Goal: Task Accomplishment & Management: Manage account settings

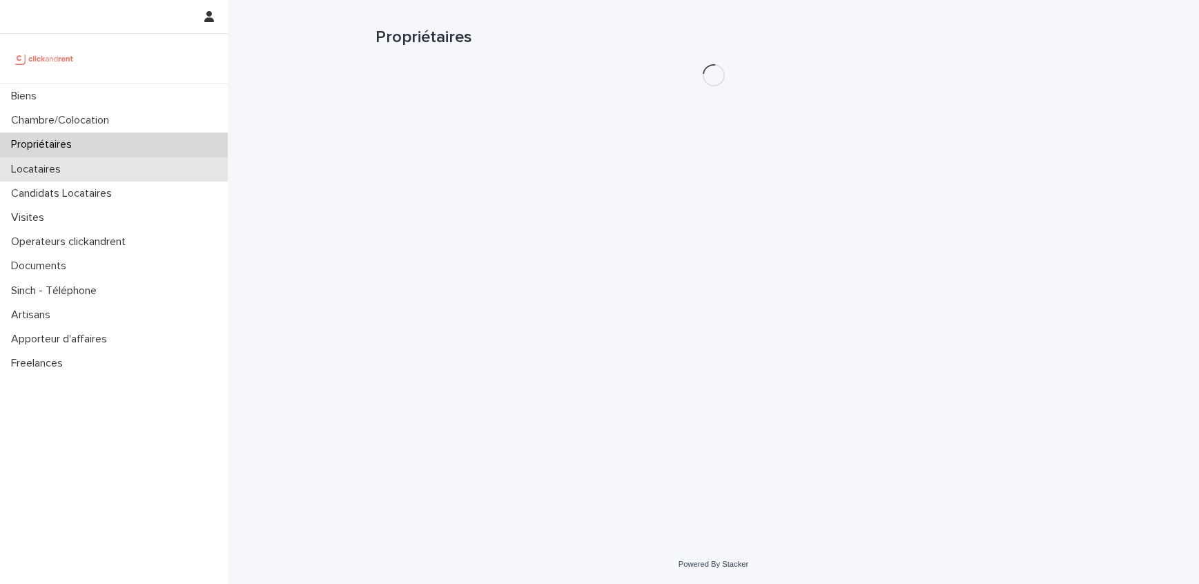
click at [63, 168] on p "Locataires" at bounding box center [39, 169] width 66 height 13
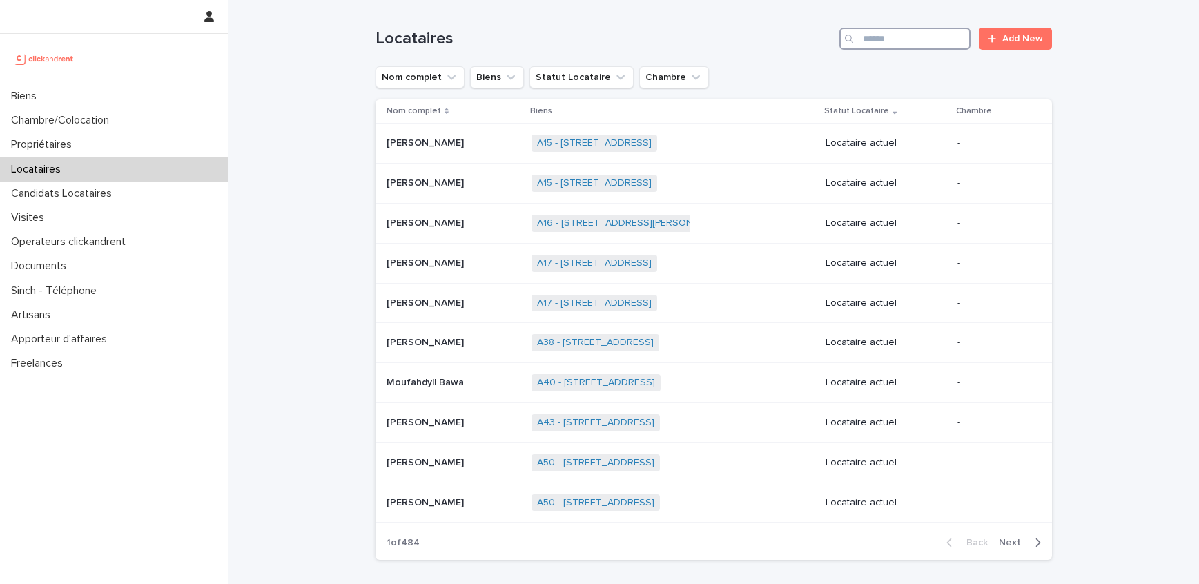
click at [872, 46] on input "Search" at bounding box center [904, 39] width 131 height 22
type input "*"
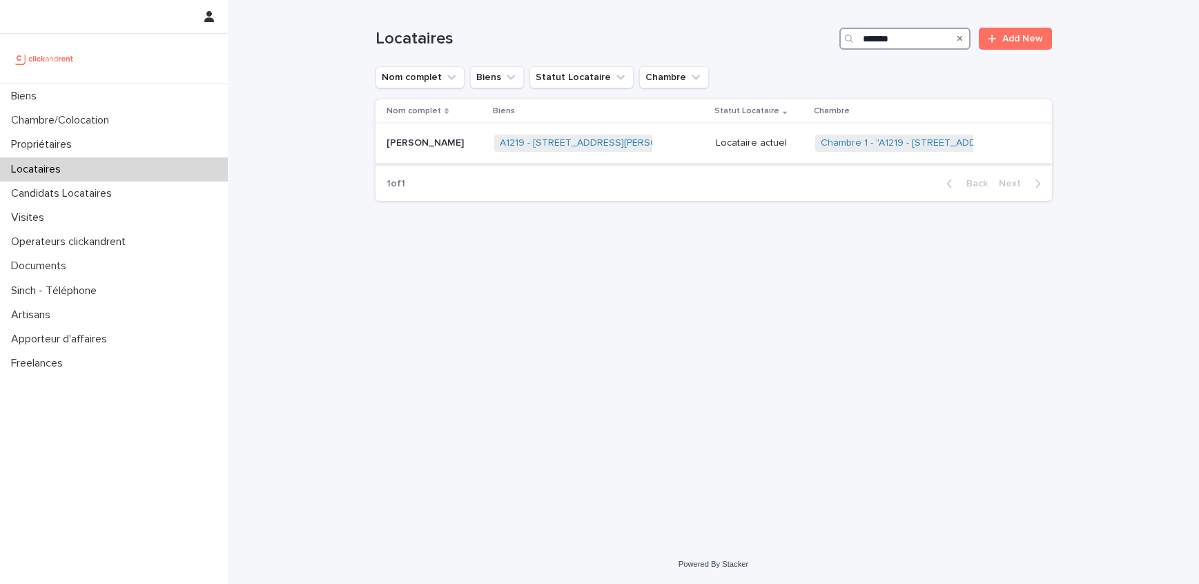
type input "*******"
click at [716, 153] on div "Locataire actuel" at bounding box center [760, 143] width 88 height 23
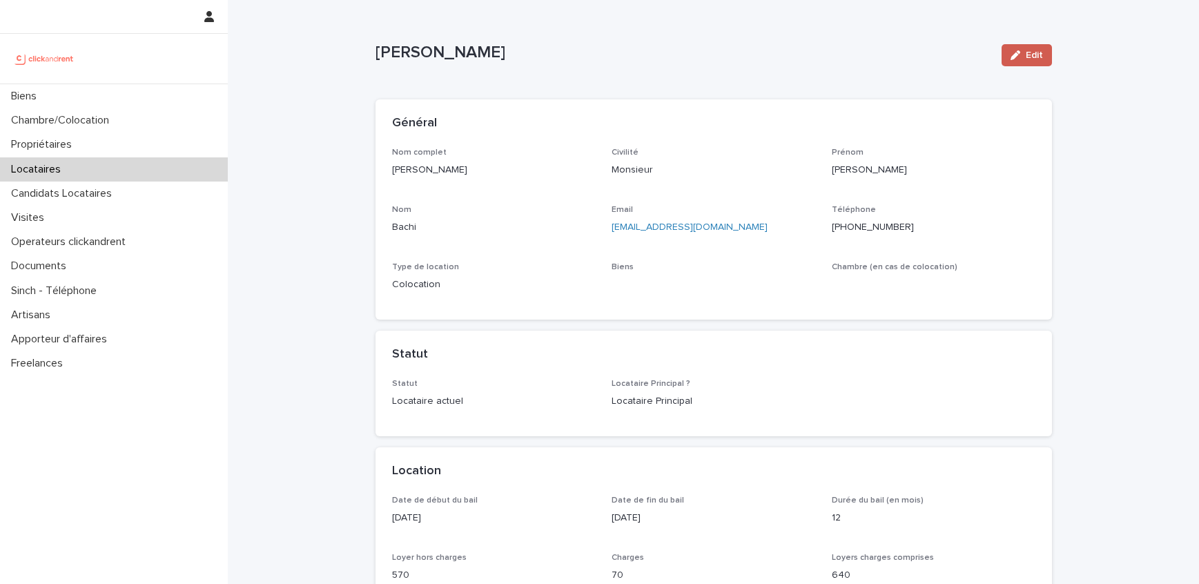
click at [1036, 57] on span "Edit" at bounding box center [1034, 55] width 17 height 10
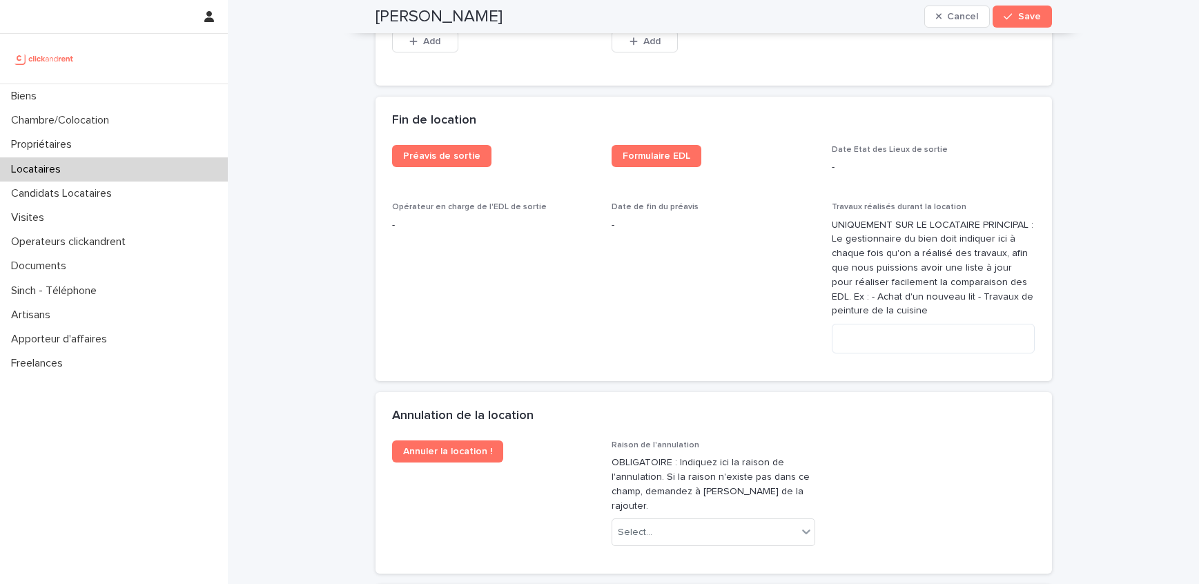
scroll to position [2710, 0]
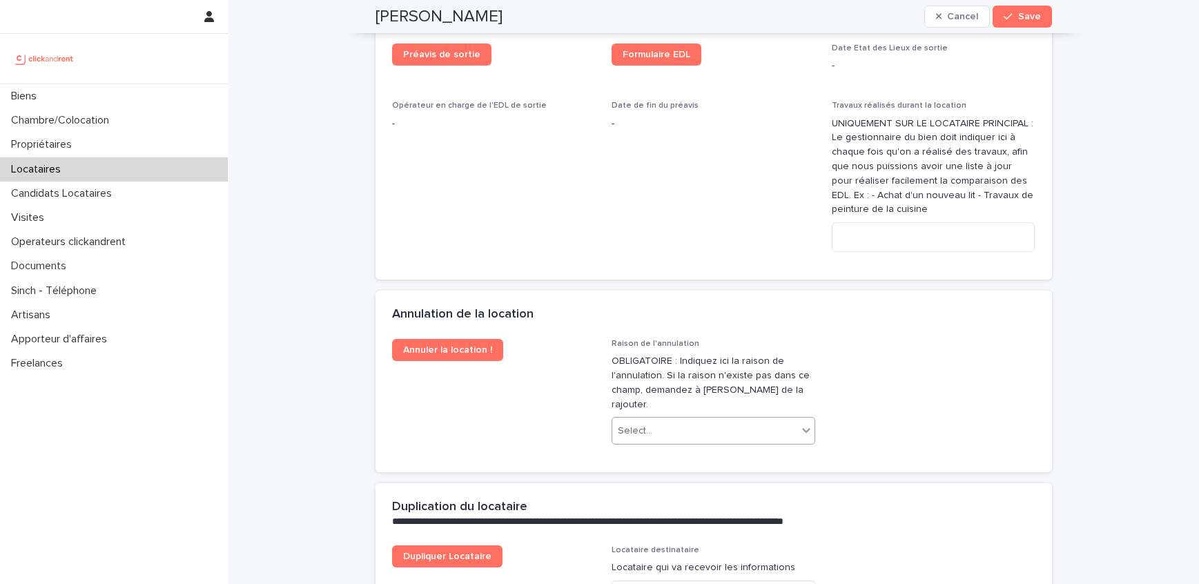
click at [705, 420] on div "Select..." at bounding box center [704, 431] width 185 height 23
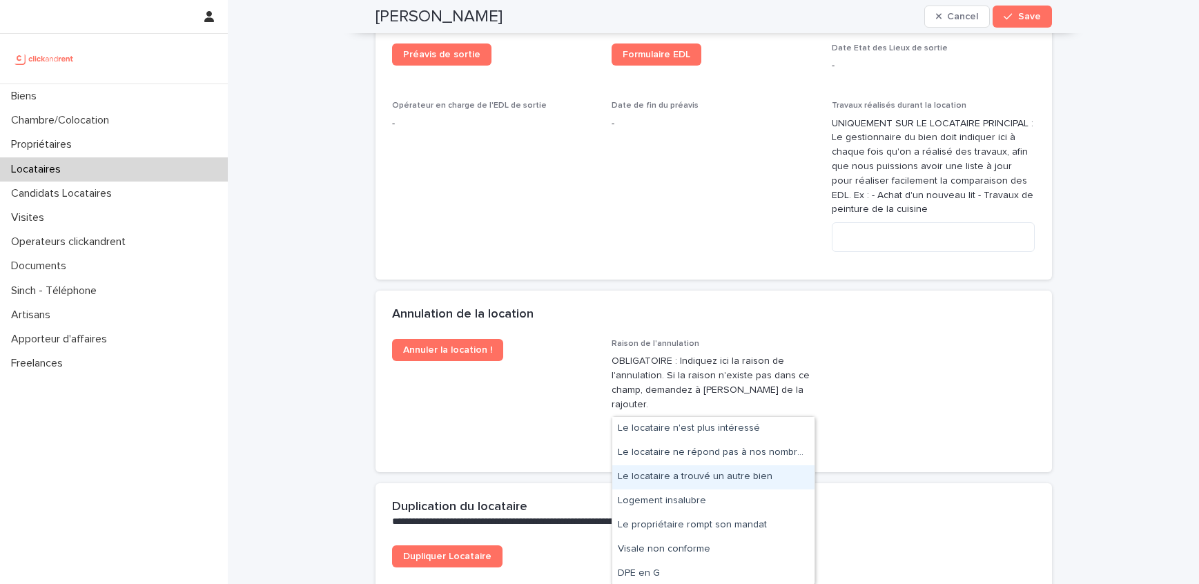
click at [704, 477] on div "Le locataire a trouvé un autre bien" at bounding box center [713, 477] width 202 height 24
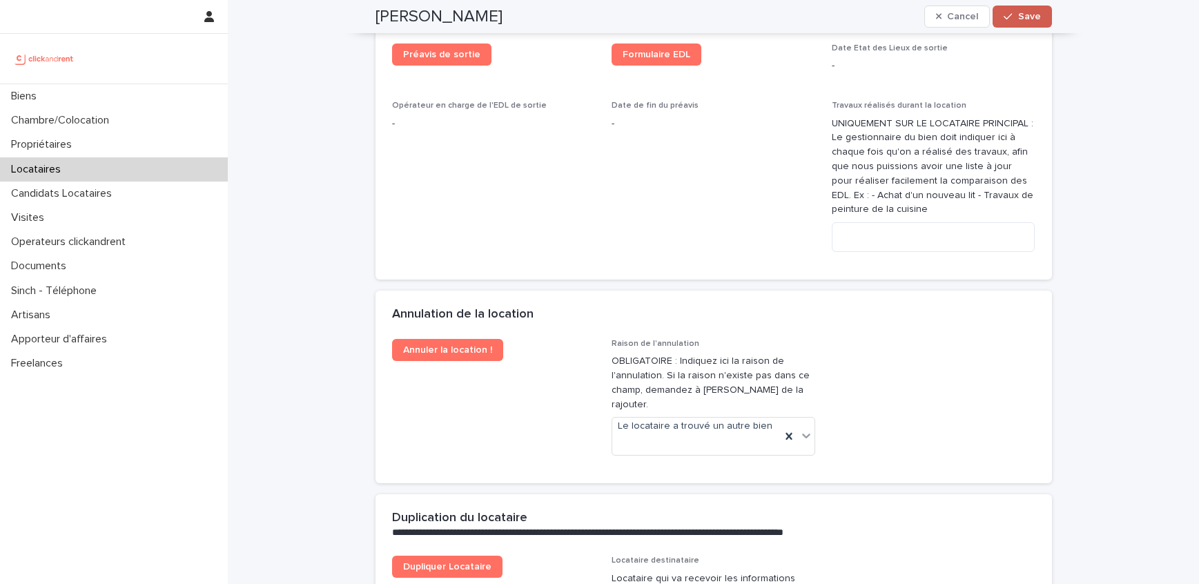
click at [1028, 12] on span "Save" at bounding box center [1029, 17] width 23 height 10
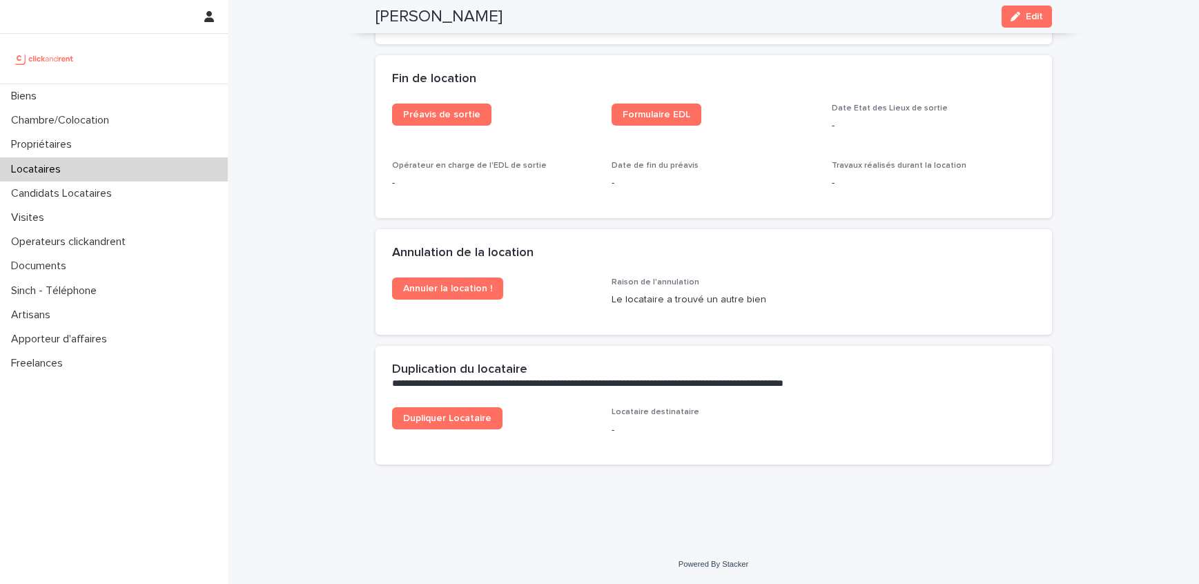
scroll to position [1759, 0]
click at [439, 299] on link "Annuler la location !" at bounding box center [447, 288] width 111 height 22
click at [98, 164] on div "Locataires" at bounding box center [114, 169] width 228 height 24
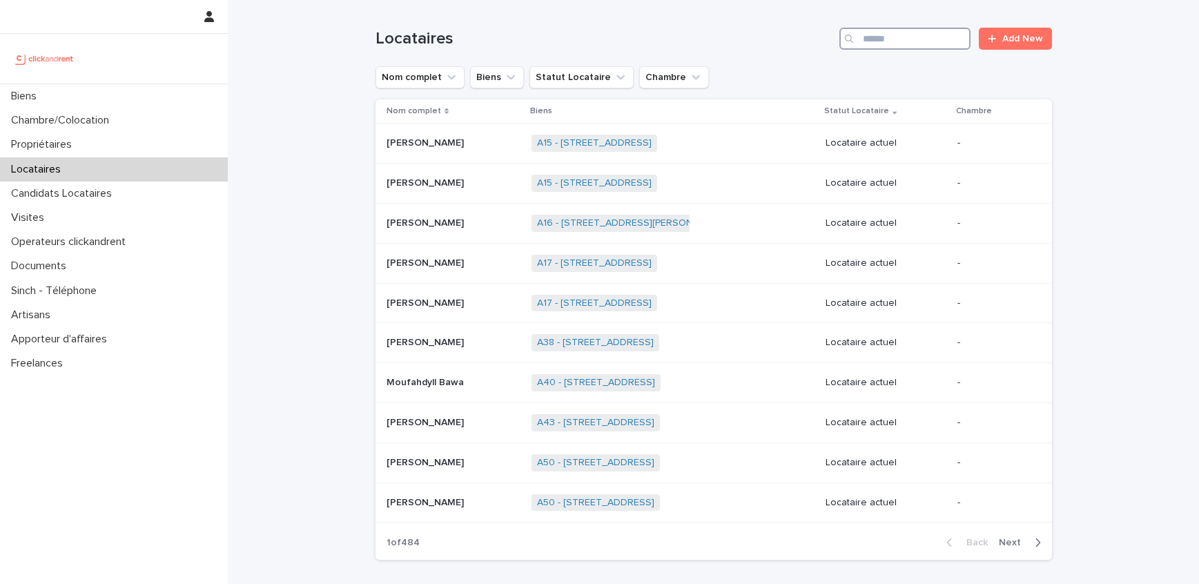
click at [915, 43] on input "Search" at bounding box center [904, 39] width 131 height 22
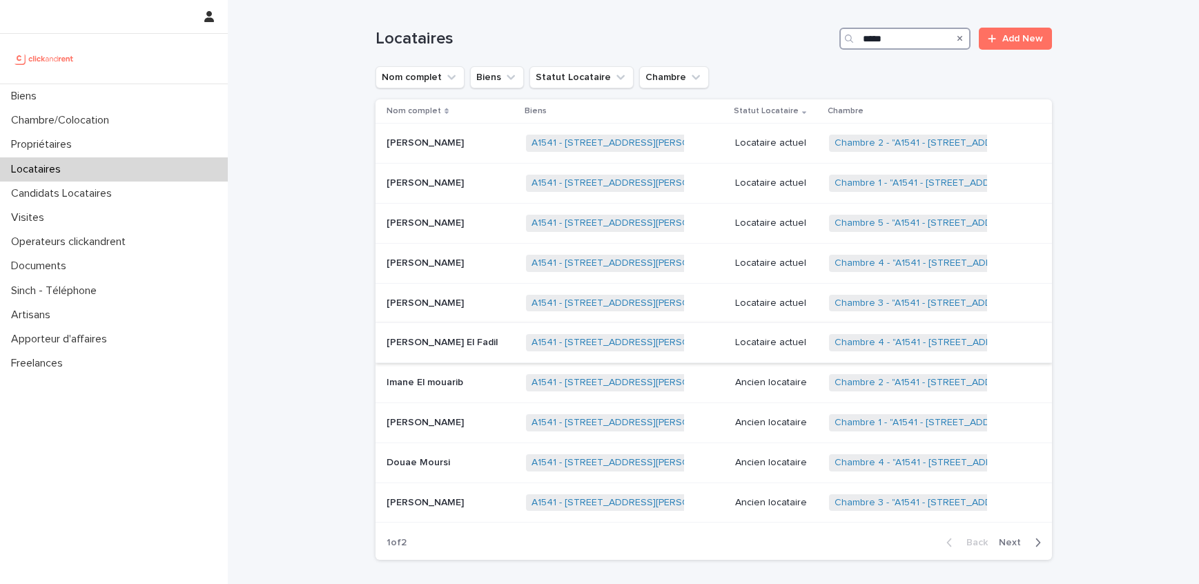
type input "*****"
click at [436, 345] on p "[PERSON_NAME] El Fadil" at bounding box center [443, 341] width 114 height 14
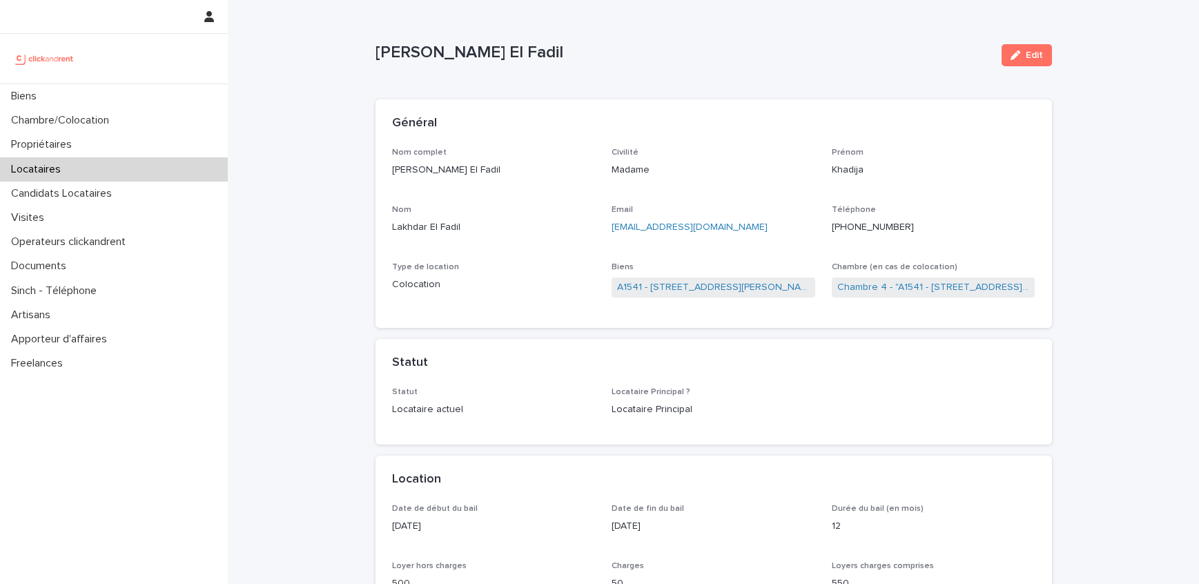
click at [409, 175] on p "[PERSON_NAME] El Fadil" at bounding box center [494, 170] width 204 height 14
copy p "Khadija"
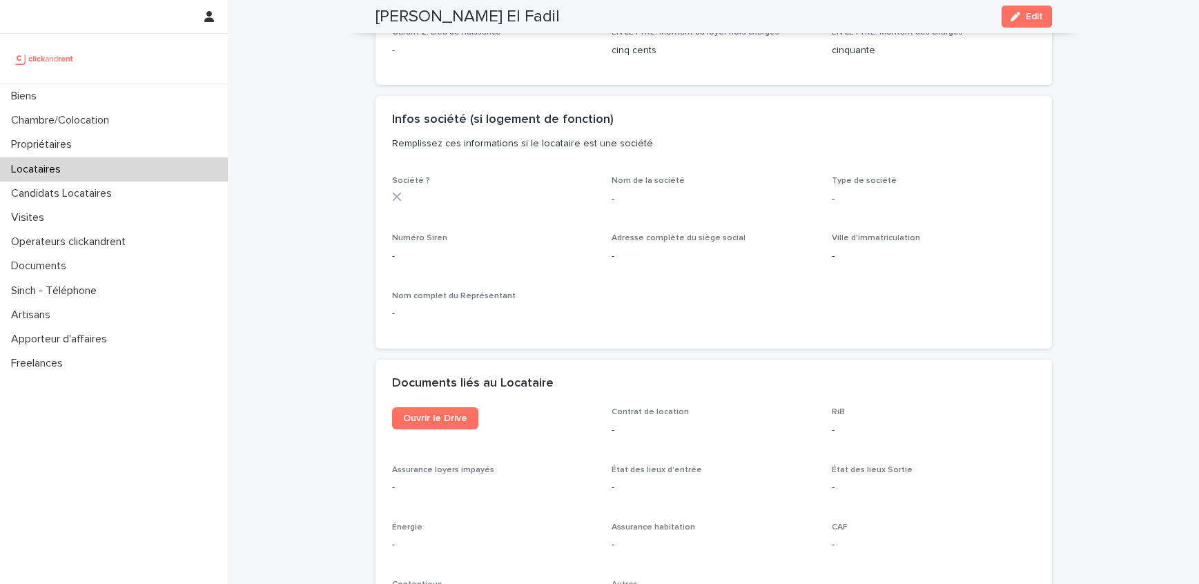
scroll to position [1168, 0]
click at [446, 415] on span "Ouvrir le Drive" at bounding box center [435, 417] width 64 height 10
